Goal: Information Seeking & Learning: Learn about a topic

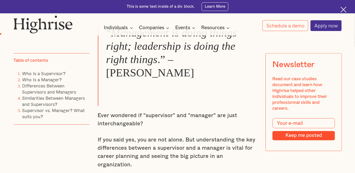
scroll to position [373, 0]
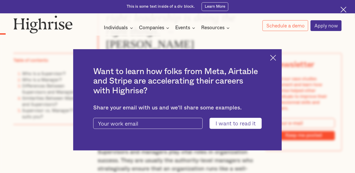
click at [275, 56] on img at bounding box center [273, 58] width 6 height 6
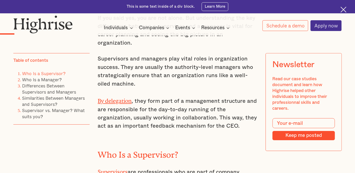
click at [54, 75] on link "Who Is a Supervisor?" at bounding box center [43, 73] width 43 height 7
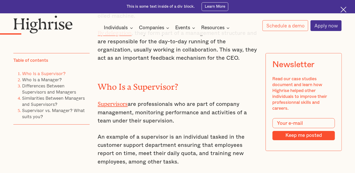
scroll to position [540, 0]
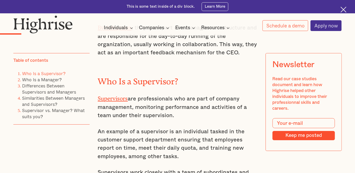
drag, startPoint x: 179, startPoint y: 96, endPoint x: 129, endPoint y: 82, distance: 51.9
click at [129, 94] on p "Supervisors are professionals who are part of company management, monitoring pe…" at bounding box center [177, 107] width 159 height 26
copy p "are professionals who are part of company management, monitoring performance an…"
click at [156, 75] on h2 "Who Is a Supervisor?" at bounding box center [177, 79] width 159 height 9
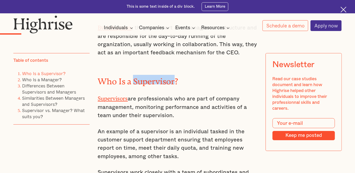
copy h2 "Supervisor"
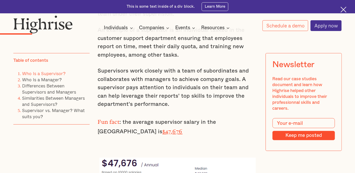
scroll to position [633, 0]
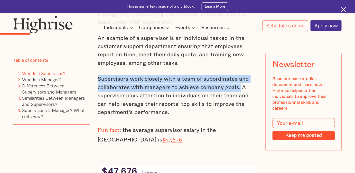
drag, startPoint x: 236, startPoint y: 71, endPoint x: 96, endPoint y: 62, distance: 140.9
copy p "Supervisors work closely with a team of subordinates and collaborates with mana…"
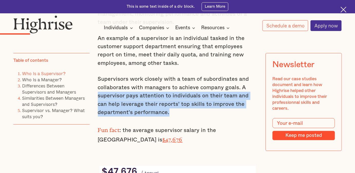
drag, startPoint x: 168, startPoint y: 95, endPoint x: 97, endPoint y: 81, distance: 72.7
click at [98, 81] on p "Supervisors work closely with a team of subordinates and collaborates with mana…" at bounding box center [177, 96] width 159 height 42
copy p "supervisor pays attention to individuals on their team and can help leverage th…"
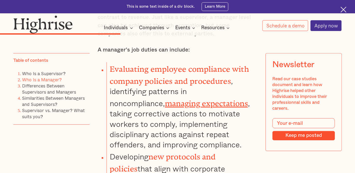
scroll to position [1637, 0]
